Goal: Information Seeking & Learning: Learn about a topic

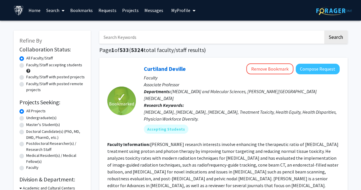
click at [81, 11] on link "Bookmarks" at bounding box center [81, 10] width 28 height 20
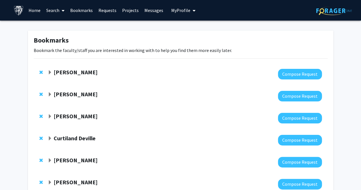
click at [69, 72] on strong "[PERSON_NAME]" at bounding box center [76, 72] width 44 height 7
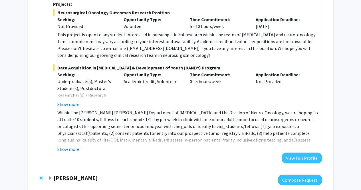
scroll to position [148, 0]
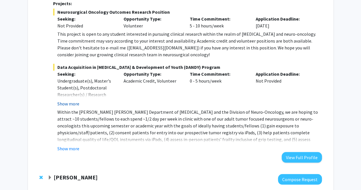
click at [67, 102] on button "Show more" at bounding box center [68, 103] width 22 height 7
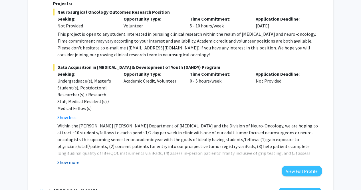
click at [65, 162] on button "Show more" at bounding box center [68, 162] width 22 height 7
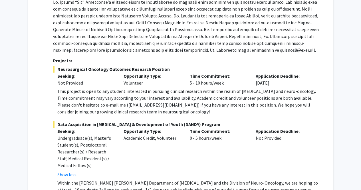
scroll to position [96, 0]
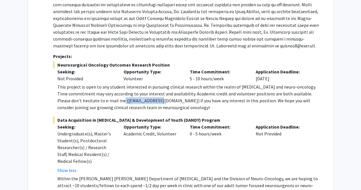
drag, startPoint x: 99, startPoint y: 100, endPoint x: 139, endPoint y: 100, distance: 40.3
click at [139, 100] on div "This project is open to any student interested in pursuing clinical research wi…" at bounding box center [189, 96] width 264 height 27
copy div "[EMAIL_ADDRESS][DOMAIN_NAME]"
click at [139, 100] on div "This project is open to any student interested in pursuing clinical research wi…" at bounding box center [189, 96] width 264 height 27
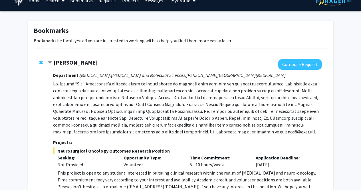
scroll to position [0, 0]
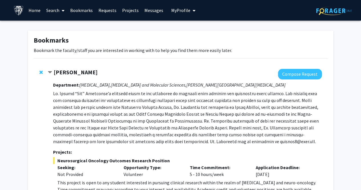
click at [86, 129] on p at bounding box center [187, 117] width 269 height 55
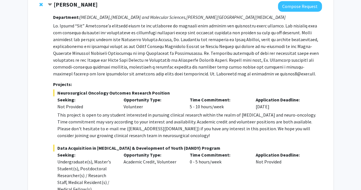
scroll to position [69, 0]
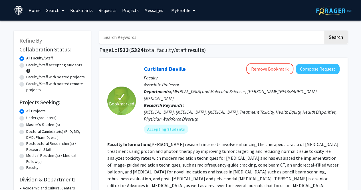
click at [83, 12] on link "Bookmarks" at bounding box center [81, 10] width 28 height 20
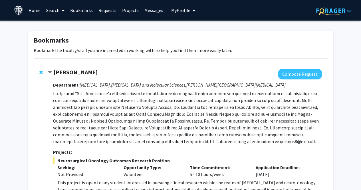
click at [55, 72] on strong "[PERSON_NAME]" at bounding box center [76, 72] width 44 height 7
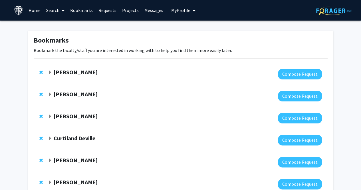
click at [76, 115] on strong "[PERSON_NAME]" at bounding box center [76, 115] width 44 height 7
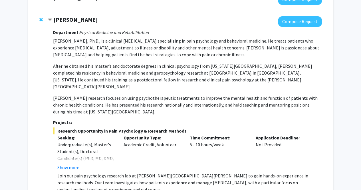
scroll to position [96, 0]
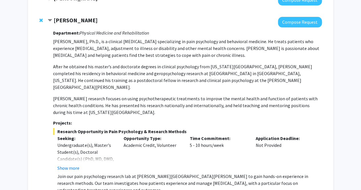
click at [59, 19] on strong "[PERSON_NAME]" at bounding box center [76, 20] width 44 height 7
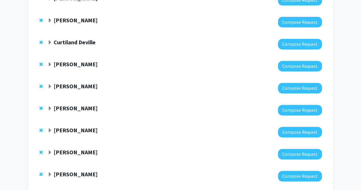
scroll to position [172, 0]
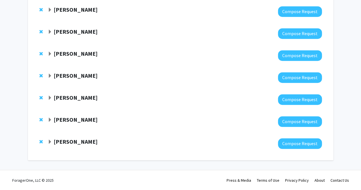
click at [62, 120] on strong "[PERSON_NAME]" at bounding box center [76, 119] width 44 height 7
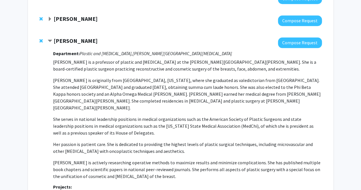
scroll to position [252, 0]
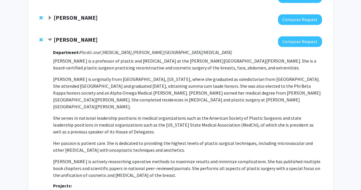
click at [81, 41] on strong "[PERSON_NAME]" at bounding box center [76, 39] width 44 height 7
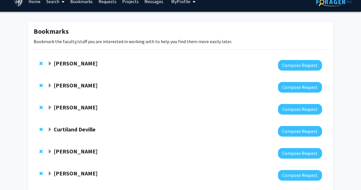
scroll to position [7, 0]
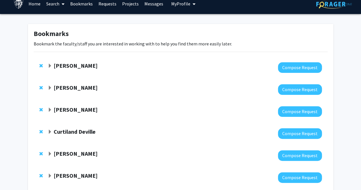
click at [62, 136] on div at bounding box center [185, 133] width 274 height 11
click at [73, 131] on strong "Curtiland Deville" at bounding box center [75, 131] width 42 height 7
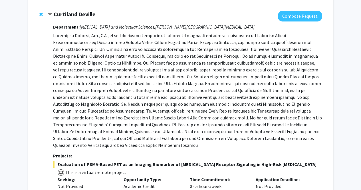
scroll to position [112, 0]
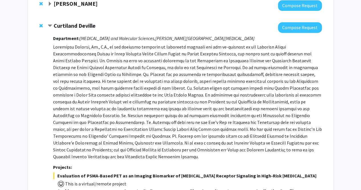
click at [56, 26] on strong "Curtiland Deville" at bounding box center [75, 25] width 42 height 7
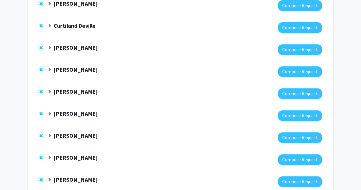
scroll to position [172, 0]
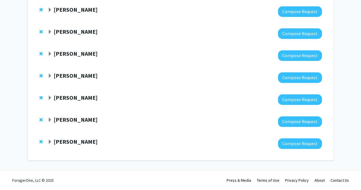
click at [94, 119] on strong "[PERSON_NAME]" at bounding box center [76, 119] width 44 height 7
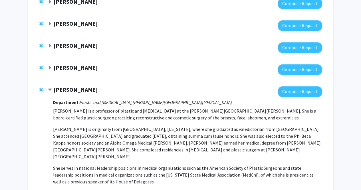
scroll to position [195, 0]
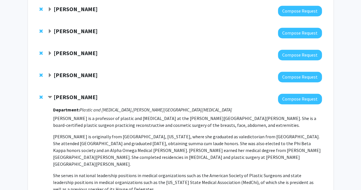
click at [80, 96] on strong "[PERSON_NAME]" at bounding box center [76, 96] width 44 height 7
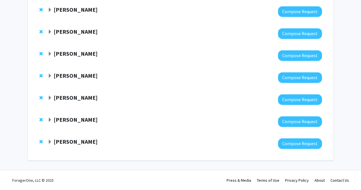
scroll to position [0, 0]
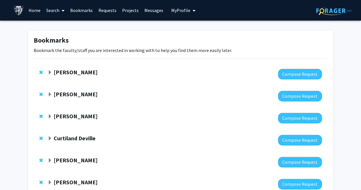
click at [68, 113] on strong "[PERSON_NAME]" at bounding box center [76, 115] width 44 height 7
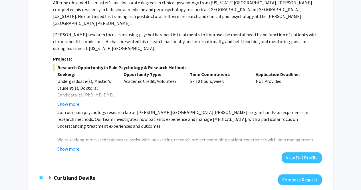
scroll to position [160, 0]
click at [69, 145] on button "Show more" at bounding box center [68, 148] width 22 height 7
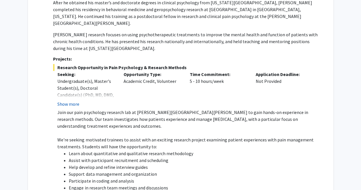
click at [66, 100] on button "Show more" at bounding box center [68, 103] width 22 height 7
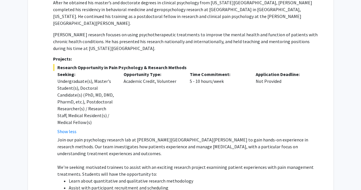
click at [172, 90] on div "Opportunity Type: Academic Credit, Volunteer" at bounding box center [152, 103] width 66 height 64
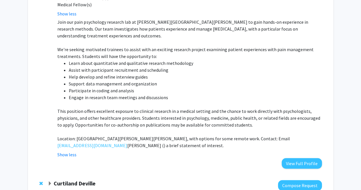
scroll to position [287, 0]
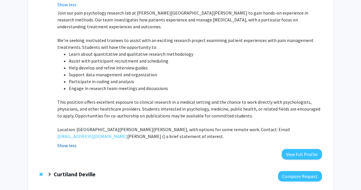
click at [62, 142] on button "Show less" at bounding box center [66, 145] width 19 height 7
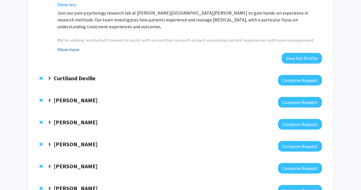
click at [70, 46] on button "Show more" at bounding box center [68, 49] width 22 height 7
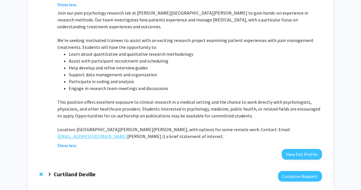
click at [83, 133] on link "[EMAIL_ADDRESS][DOMAIN_NAME]" at bounding box center [92, 136] width 70 height 7
click at [70, 98] on p "This position offers excellent exposure to clinical research in a medical setti…" at bounding box center [189, 108] width 264 height 21
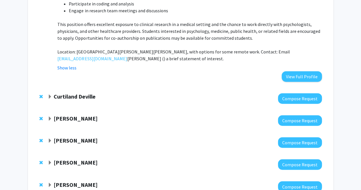
scroll to position [367, 0]
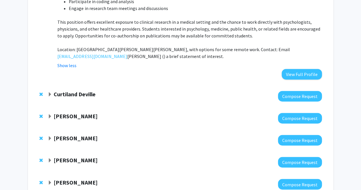
click at [86, 90] on strong "Curtiland Deville" at bounding box center [75, 93] width 42 height 7
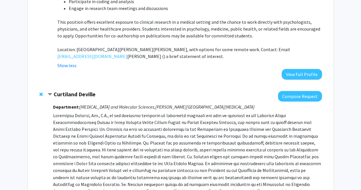
click at [86, 90] on strong "Curtiland Deville" at bounding box center [75, 93] width 42 height 7
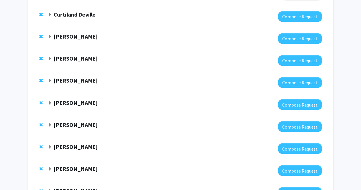
scroll to position [446, 0]
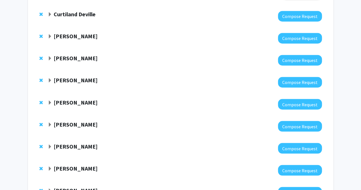
click at [77, 120] on strong "[PERSON_NAME]" at bounding box center [76, 123] width 44 height 7
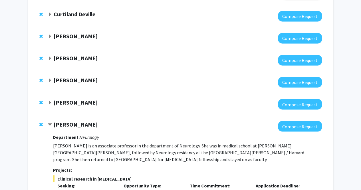
click at [151, 143] on p "[PERSON_NAME] is an associate professor in the department of Neurology. She was…" at bounding box center [187, 152] width 269 height 21
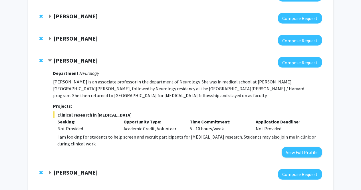
scroll to position [515, 0]
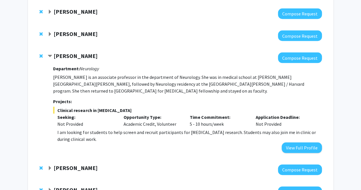
click at [71, 52] on strong "[PERSON_NAME]" at bounding box center [76, 55] width 44 height 7
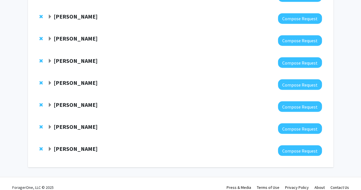
click at [65, 101] on strong "[PERSON_NAME]" at bounding box center [76, 104] width 44 height 7
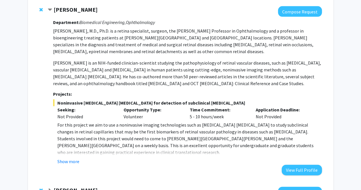
scroll to position [584, 0]
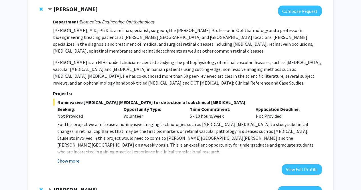
click at [67, 157] on button "Show more" at bounding box center [68, 160] width 22 height 7
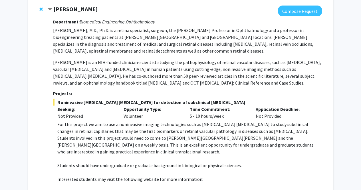
click at [115, 112] on div "Not Provided" at bounding box center [86, 115] width 58 height 7
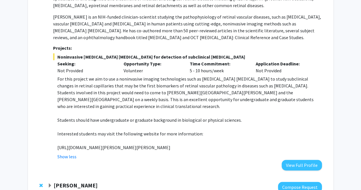
scroll to position [629, 0]
drag, startPoint x: 57, startPoint y: 139, endPoint x: 199, endPoint y: 141, distance: 142.5
click at [199, 141] on fg-read-more "For this project we aim to use a noninvasive imaging technologies such as [MEDI…" at bounding box center [187, 117] width 269 height 85
copy p "[URL][DOMAIN_NAME][PERSON_NAME][PERSON_NAME]"
click at [108, 83] on p "For this project we aim to use a noninvasive imaging technologies such as [MEDI…" at bounding box center [189, 92] width 264 height 34
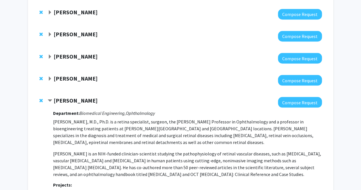
scroll to position [452, 0]
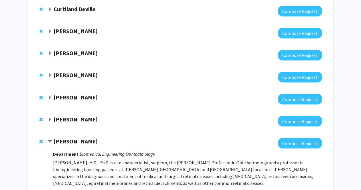
click at [88, 49] on strong "[PERSON_NAME]" at bounding box center [76, 52] width 44 height 7
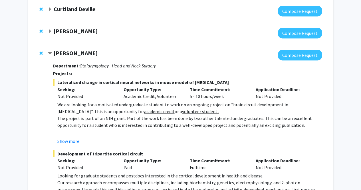
click at [75, 5] on strong "Curtiland Deville" at bounding box center [75, 8] width 42 height 7
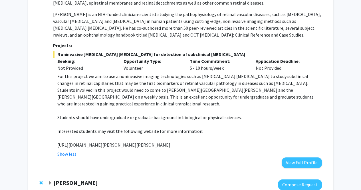
scroll to position [1083, 0]
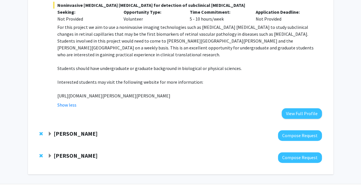
click at [67, 152] on strong "[PERSON_NAME]" at bounding box center [76, 155] width 44 height 7
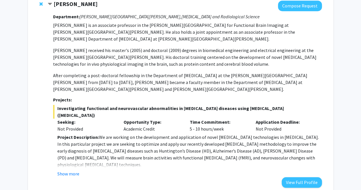
scroll to position [1235, 0]
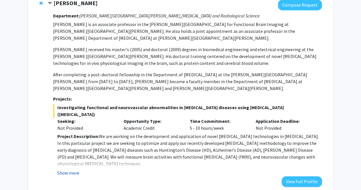
click at [68, 169] on button "Show more" at bounding box center [68, 172] width 22 height 7
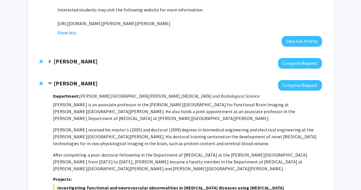
scroll to position [1121, 0]
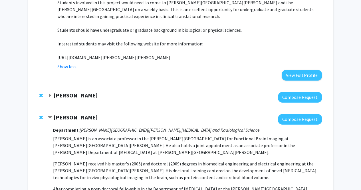
click at [39, 115] on span "Remove Jun Hua from bookmarks" at bounding box center [40, 117] width 3 height 5
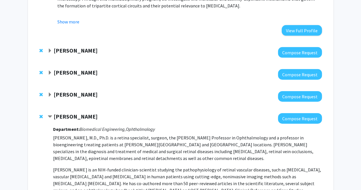
scroll to position [890, 0]
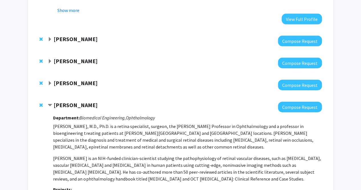
click at [62, 35] on strong "[PERSON_NAME]" at bounding box center [76, 38] width 44 height 7
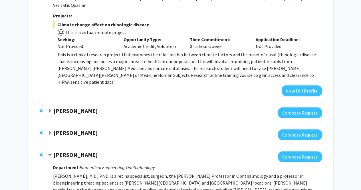
scroll to position [1061, 0]
click at [50, 109] on span "Expand Joann Bodurtha Bookmark" at bounding box center [50, 111] width 5 height 5
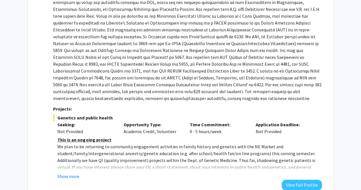
scroll to position [1221, 0]
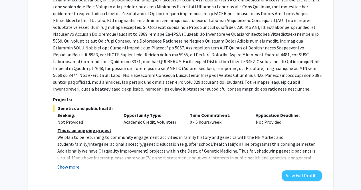
click at [67, 163] on button "Show more" at bounding box center [68, 166] width 22 height 7
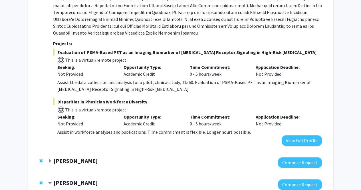
scroll to position [595, 0]
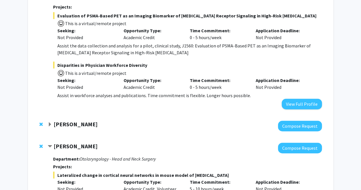
click at [83, 120] on strong "[PERSON_NAME]" at bounding box center [76, 123] width 44 height 7
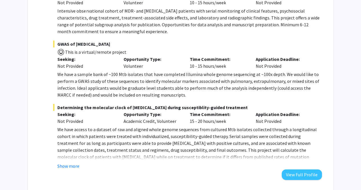
scroll to position [846, 0]
click at [62, 162] on button "Show more" at bounding box center [68, 165] width 22 height 7
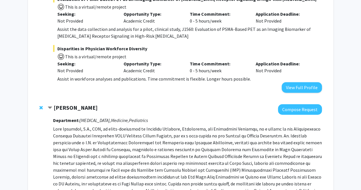
scroll to position [607, 0]
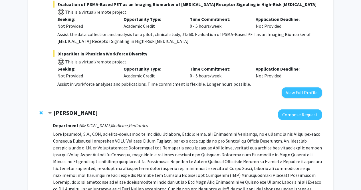
click at [41, 110] on span "Remove Jeffrey Tornheim from bookmarks" at bounding box center [40, 112] width 3 height 5
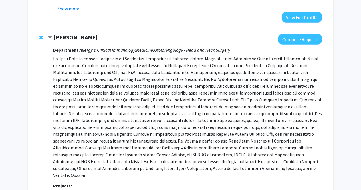
scroll to position [1475, 0]
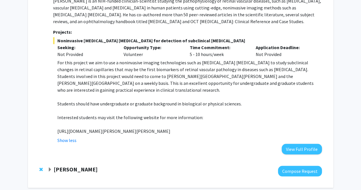
click at [78, 165] on strong "[PERSON_NAME]" at bounding box center [76, 168] width 44 height 7
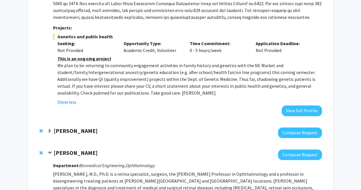
scroll to position [1282, 0]
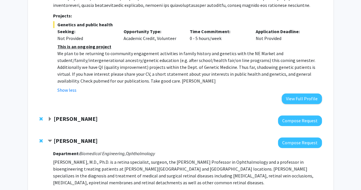
click at [61, 115] on strong "[PERSON_NAME]" at bounding box center [76, 118] width 44 height 7
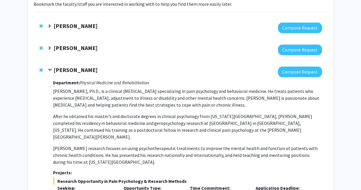
scroll to position [0, 0]
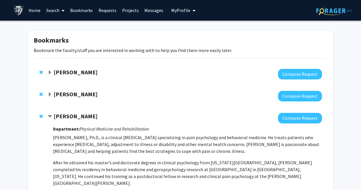
click at [59, 74] on strong "[PERSON_NAME]" at bounding box center [76, 72] width 44 height 7
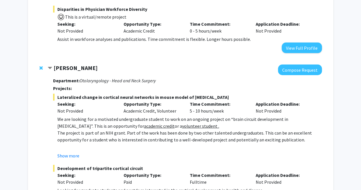
scroll to position [888, 0]
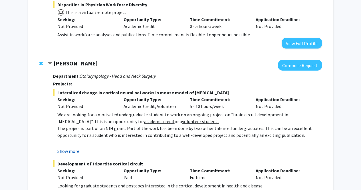
click at [65, 148] on button "Show more" at bounding box center [68, 151] width 22 height 7
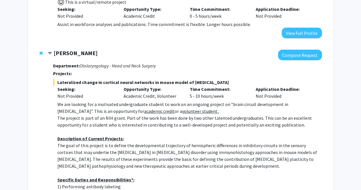
click at [89, 126] on div "We are looking for a motivated undergraduate student to work on an ongoing proj…" at bounding box center [189, 159] width 264 height 116
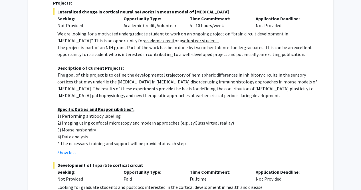
click at [89, 126] on fg-read-more "We are looking for a motivated undergraduate student to work on an ongoing proj…" at bounding box center [187, 93] width 269 height 126
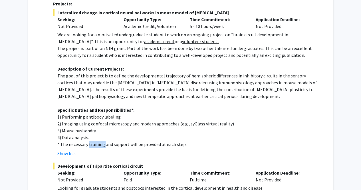
click at [89, 141] on p "* The necessary training and support will be provided at each step." at bounding box center [189, 144] width 264 height 7
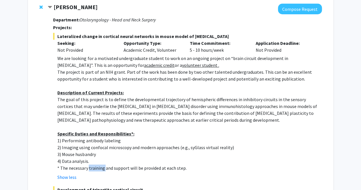
scroll to position [945, 0]
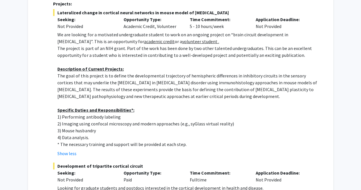
click at [89, 126] on div "We are looking for a motivated undergraduate student to work on an ongoing proj…" at bounding box center [189, 89] width 264 height 116
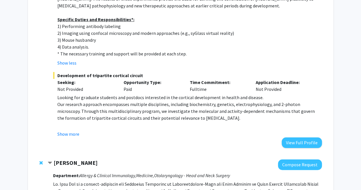
scroll to position [1059, 0]
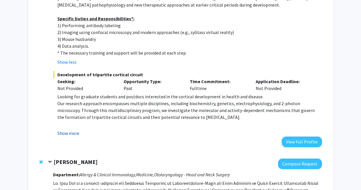
click at [69, 130] on button "Show more" at bounding box center [68, 133] width 22 height 7
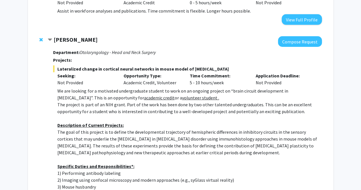
scroll to position [910, 0]
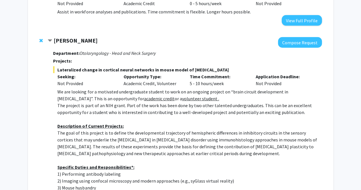
click at [69, 129] on p "The goal of this project is to define the developmental trajectory of hemispher…" at bounding box center [189, 142] width 264 height 27
click at [128, 73] on div "Opportunity Type: Academic Credit, Volunteer" at bounding box center [152, 80] width 66 height 14
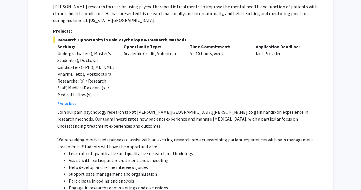
scroll to position [465, 0]
